Goal: Navigation & Orientation: Find specific page/section

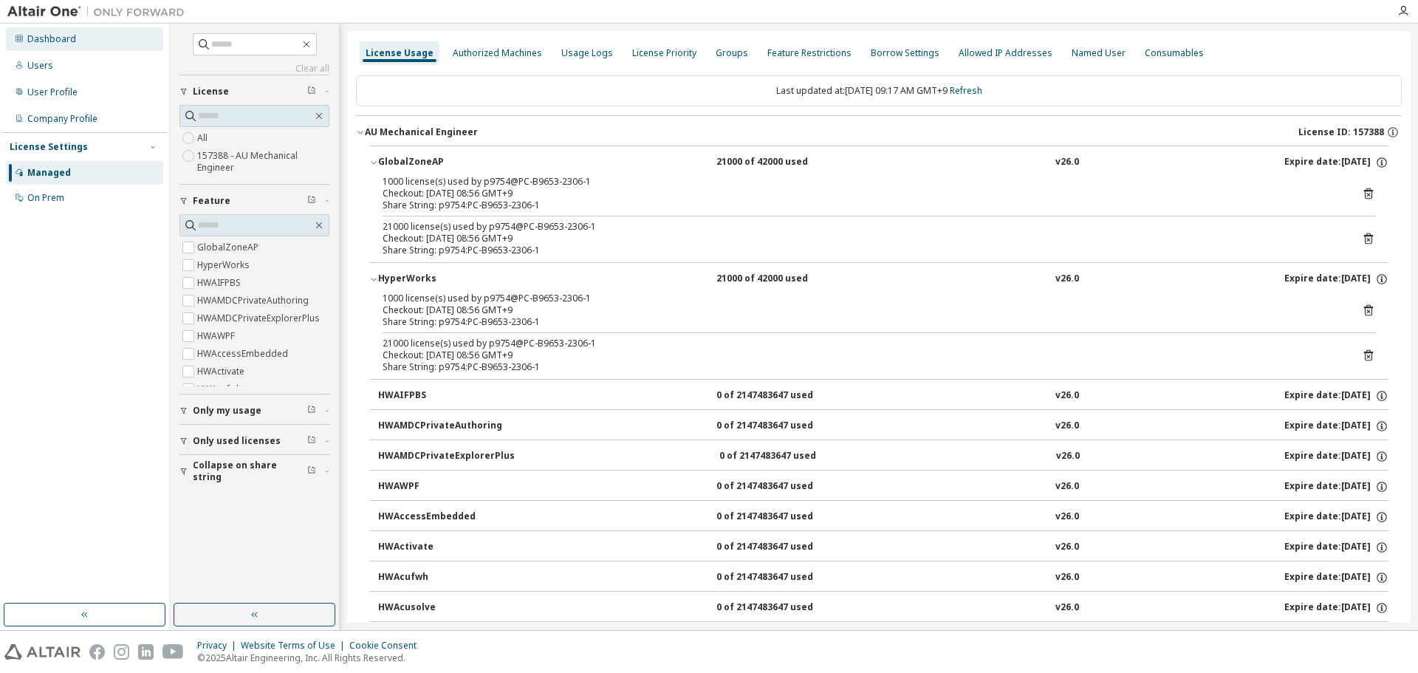
click at [61, 35] on div "Dashboard" at bounding box center [51, 39] width 49 height 12
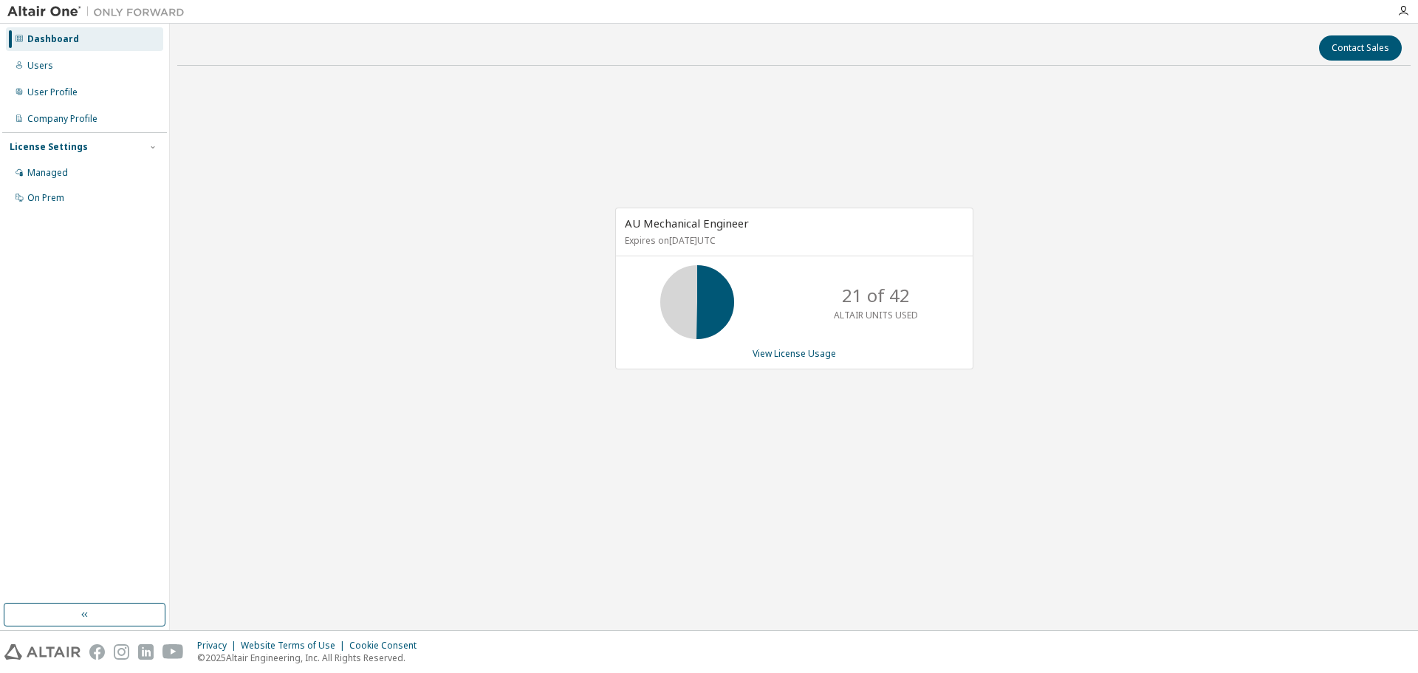
click at [841, 550] on div "Contact Sales AU Mechanical Engineer Expires on [DATE] UTC 21 of 42 ALTAIR UNIT…" at bounding box center [794, 327] width 1234 height 592
drag, startPoint x: 352, startPoint y: 364, endPoint x: 358, endPoint y: 349, distance: 15.9
click at [354, 363] on div "AU Mechanical Engineer Expires on [DATE] UTC 21 of 42 ALTAIR UNITS USED View Li…" at bounding box center [794, 296] width 1234 height 437
